Goal: Task Accomplishment & Management: Complete application form

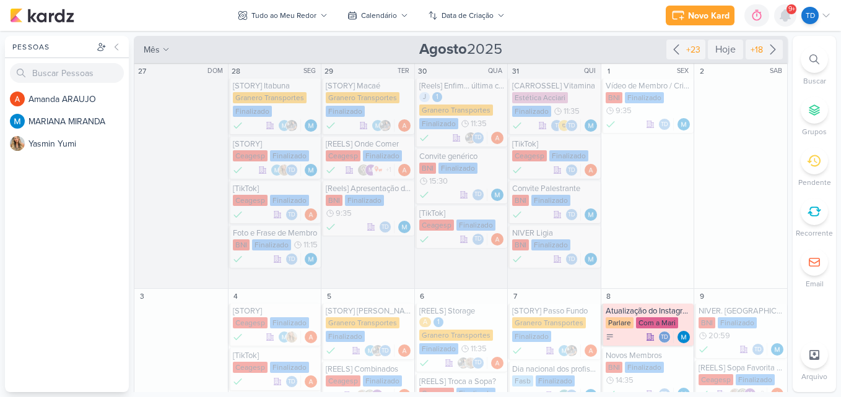
click at [792, 20] on icon at bounding box center [785, 15] width 15 height 15
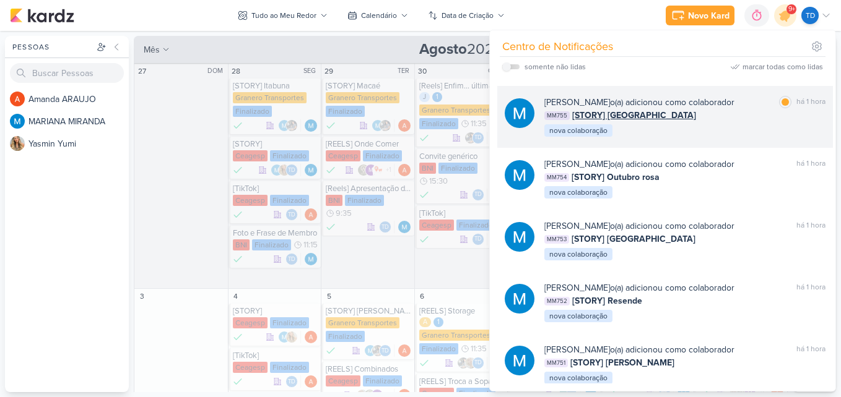
scroll to position [371, 0]
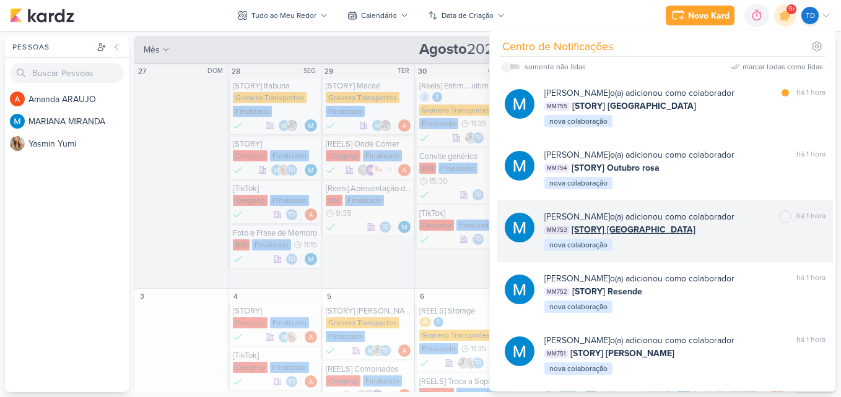
click at [713, 227] on div "MM753 [STORY] Mossoró" at bounding box center [684, 229] width 281 height 13
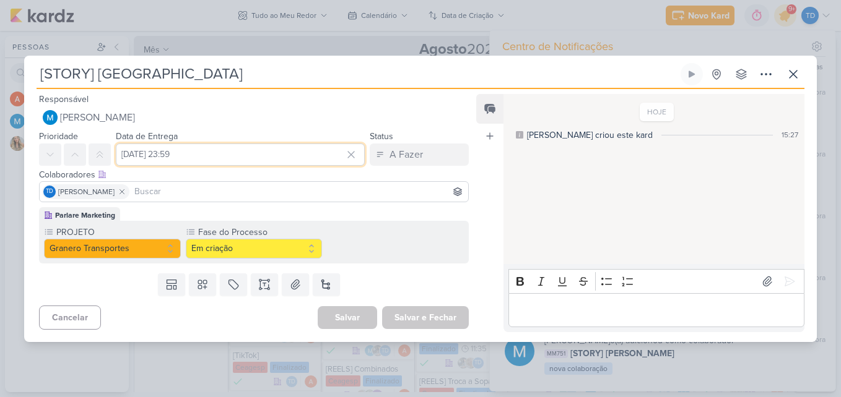
click at [132, 158] on input "[DATE] 23:59" at bounding box center [240, 155] width 249 height 22
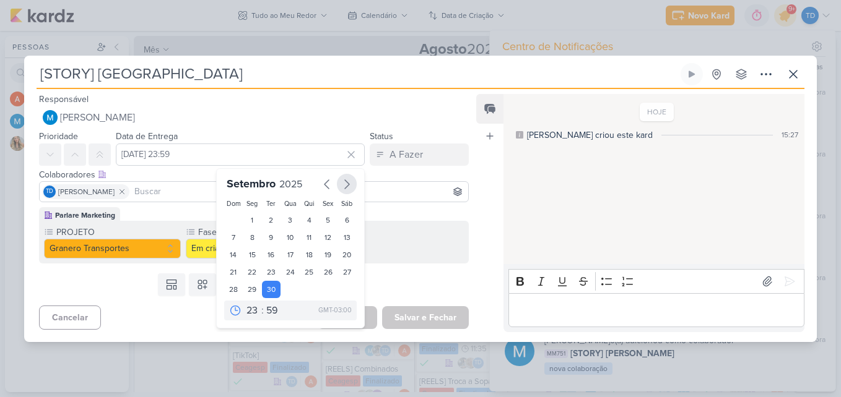
click at [345, 182] on icon "button" at bounding box center [347, 184] width 4 height 9
click at [244, 286] on div "27" at bounding box center [252, 289] width 19 height 17
type input "[DATE] 23:59"
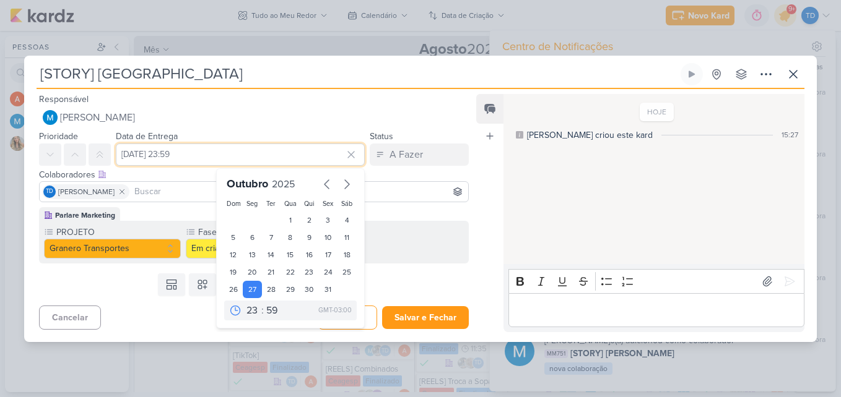
click at [260, 155] on input "[DATE] 23:59" at bounding box center [240, 155] width 249 height 22
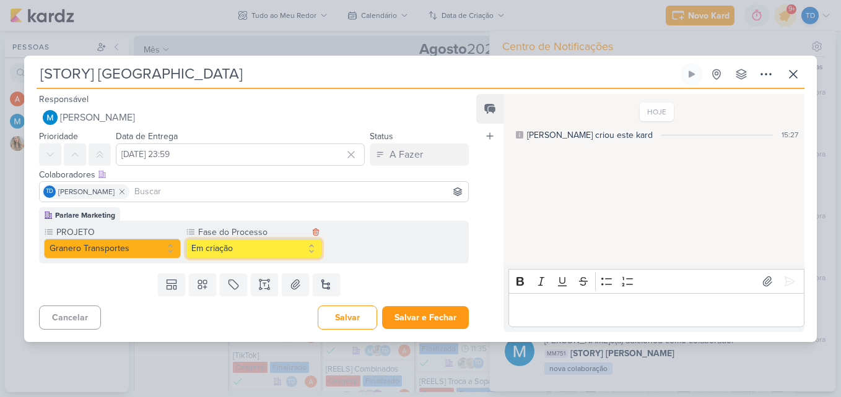
click at [264, 253] on button "Em criação" at bounding box center [254, 249] width 137 height 20
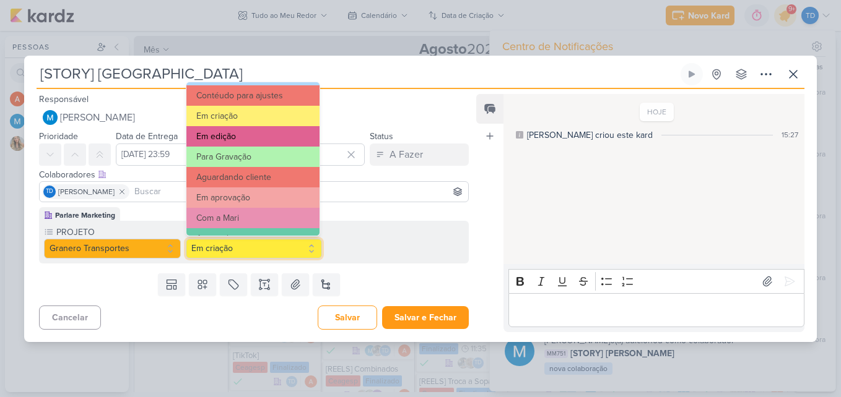
scroll to position [119, 0]
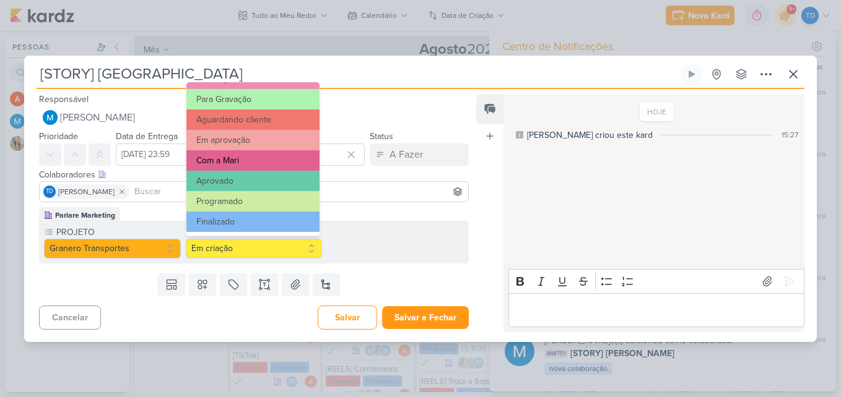
click at [264, 162] on button "Com a Mari" at bounding box center [253, 160] width 134 height 20
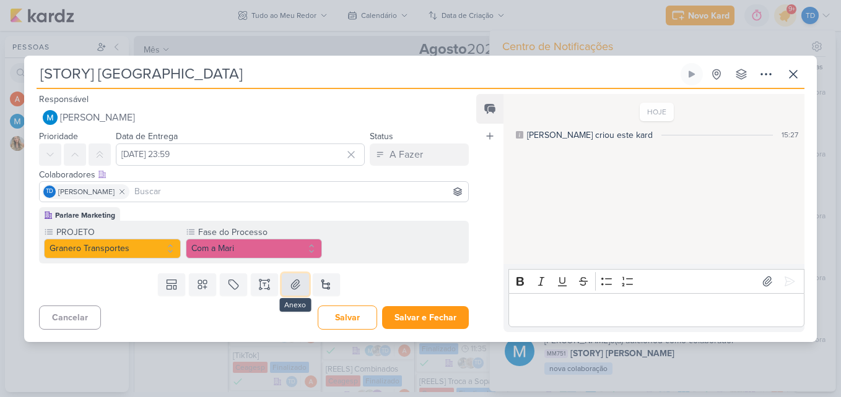
click at [304, 288] on button at bounding box center [295, 285] width 27 height 22
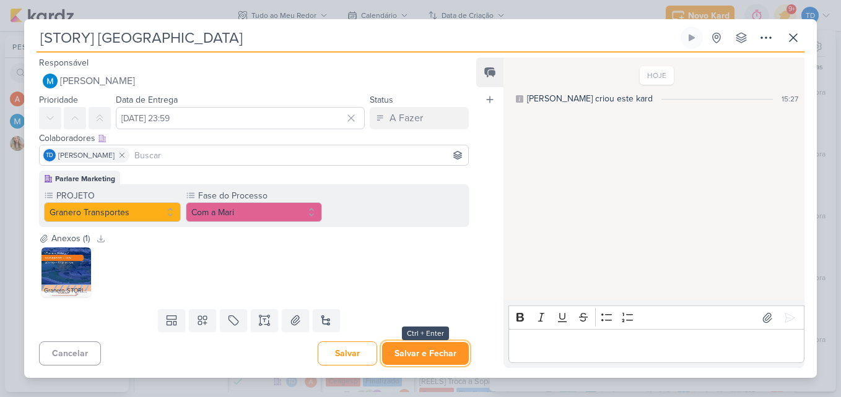
click at [428, 360] on button "Salvar e Fechar" at bounding box center [425, 353] width 87 height 23
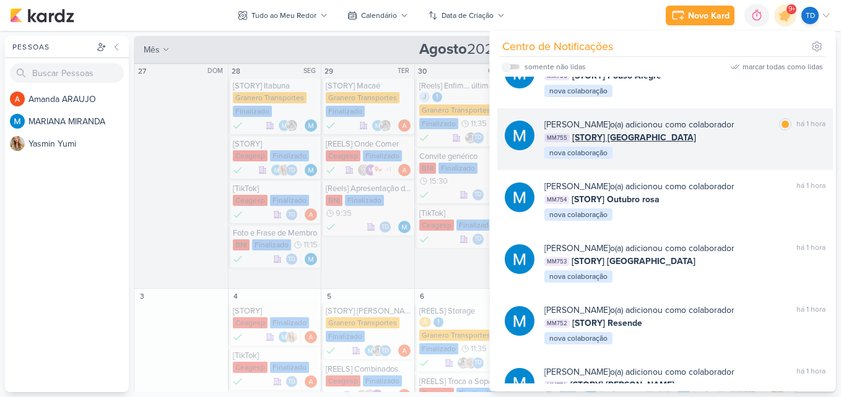
scroll to position [310, 0]
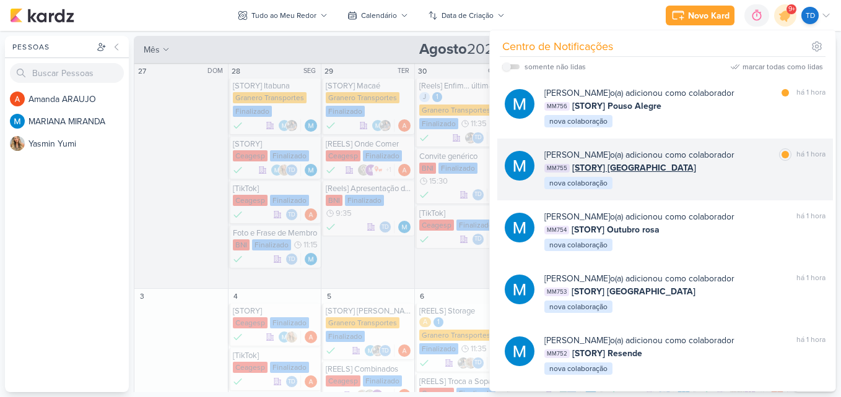
click at [723, 176] on div "[PERSON_NAME] o(a) adicionou como colaborador marcar como lida há 1 hora MM755 …" at bounding box center [684, 170] width 281 height 42
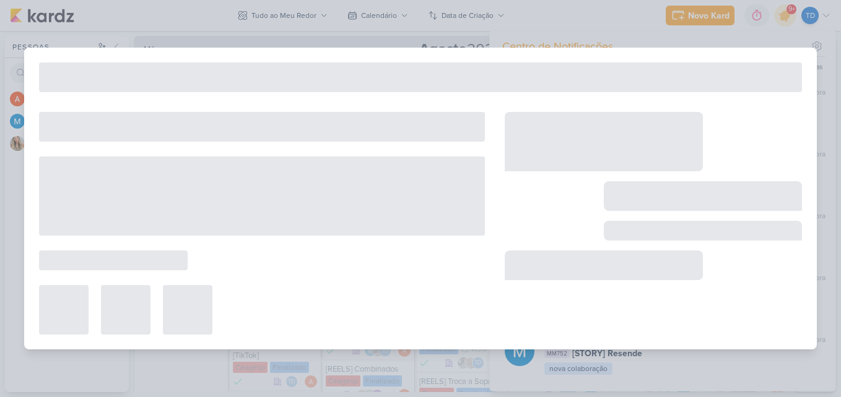
type input "[STORY] [GEOGRAPHIC_DATA]"
type input "[DATE] 23:59"
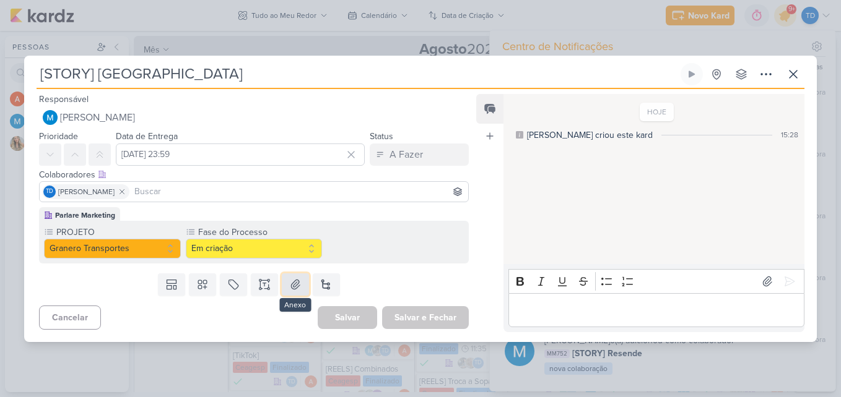
click at [289, 285] on icon at bounding box center [295, 285] width 12 height 12
click at [312, 249] on button "Em criação" at bounding box center [254, 249] width 137 height 20
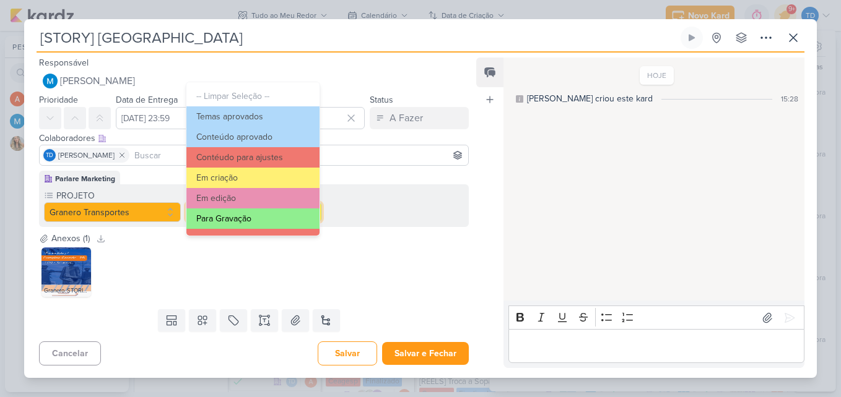
scroll to position [119, 0]
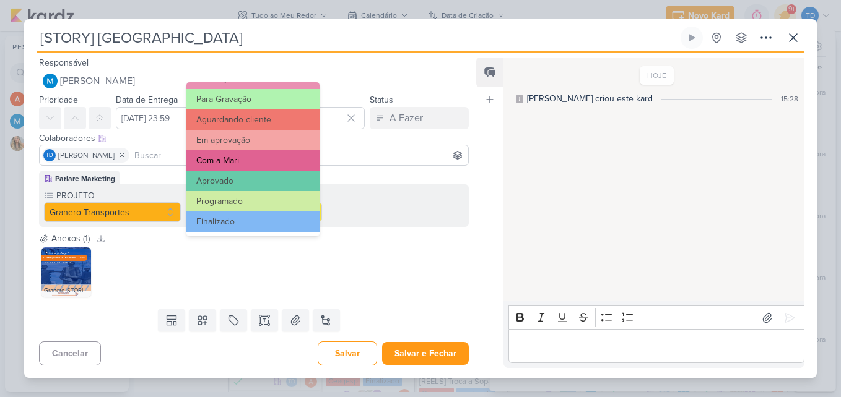
click at [279, 150] on button "Com a Mari" at bounding box center [253, 160] width 134 height 20
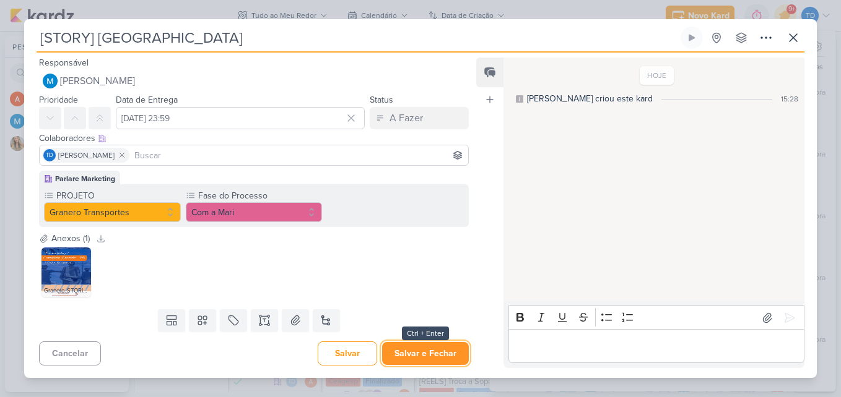
click at [417, 355] on button "Salvar e Fechar" at bounding box center [425, 353] width 87 height 23
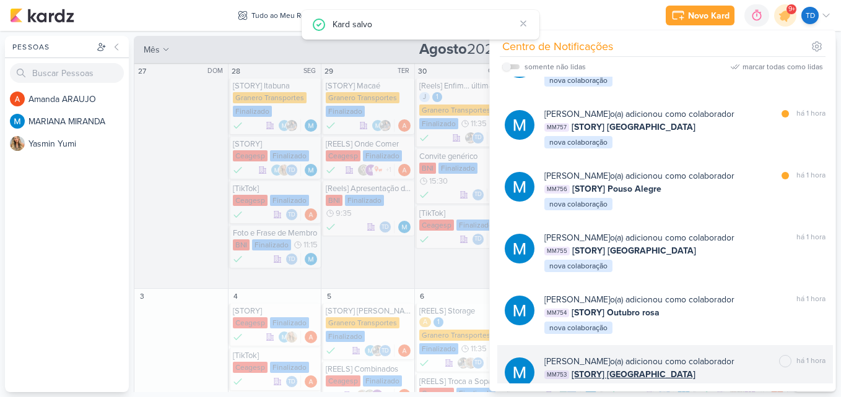
scroll to position [248, 0]
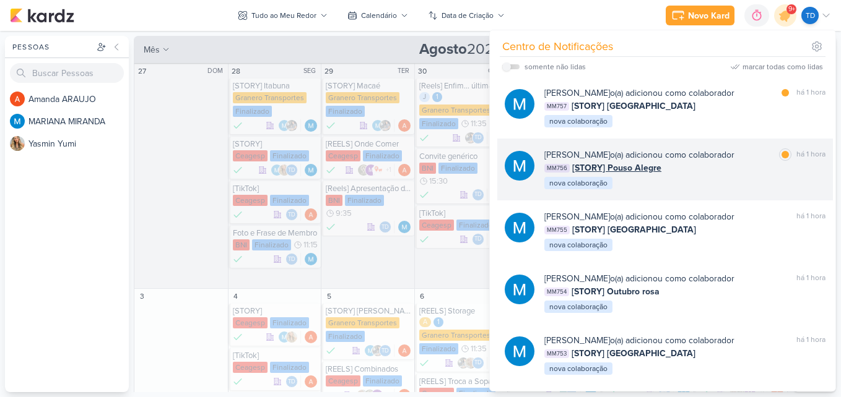
click at [701, 173] on div "MM756 [STORY] Pouso Alegre" at bounding box center [684, 168] width 281 height 13
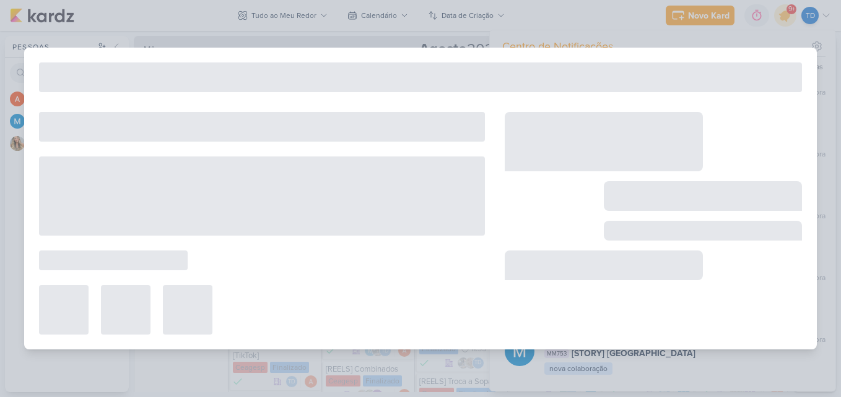
type input "[STORY] Pouso Alegre"
type input "[DATE] 23:59"
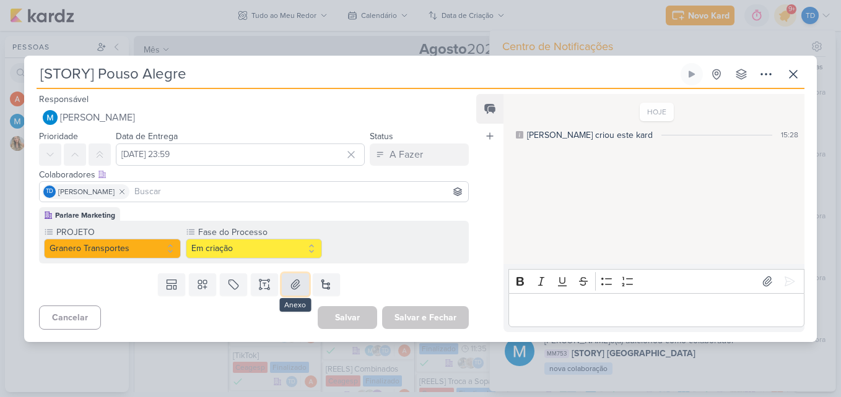
click at [299, 284] on button at bounding box center [295, 285] width 27 height 22
click at [311, 251] on button "Em criação" at bounding box center [254, 249] width 137 height 20
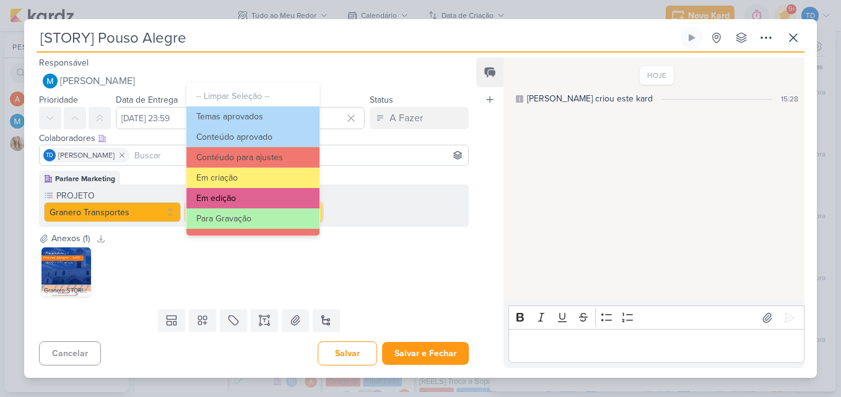
scroll to position [119, 0]
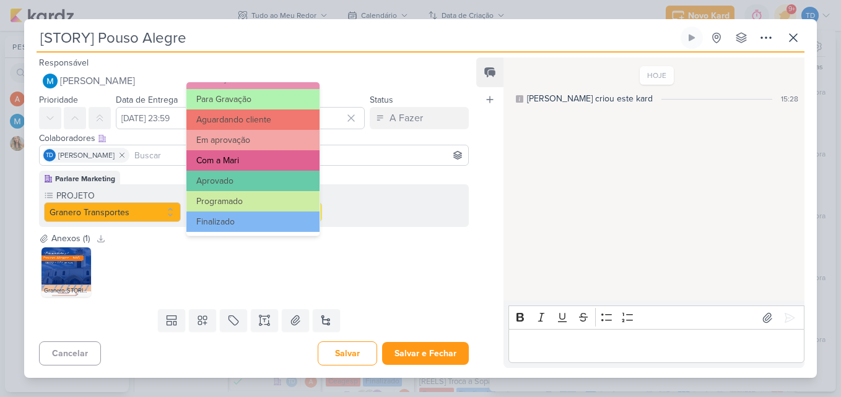
click at [279, 164] on button "Com a Mari" at bounding box center [253, 160] width 134 height 20
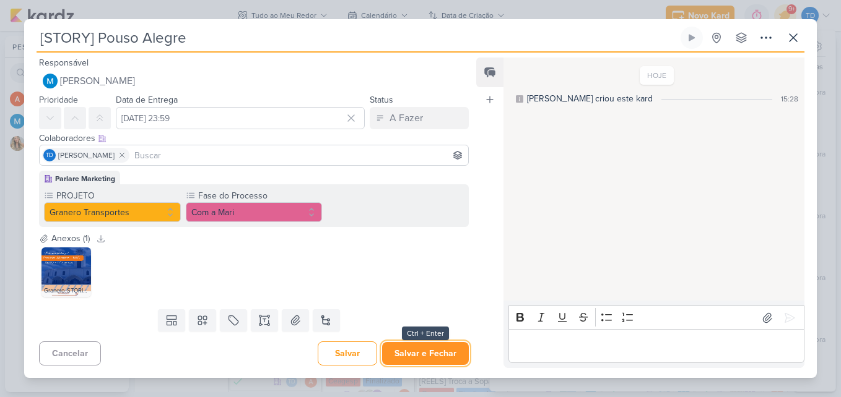
click at [404, 352] on button "Salvar e Fechar" at bounding box center [425, 353] width 87 height 23
